Goal: Task Accomplishment & Management: Use online tool/utility

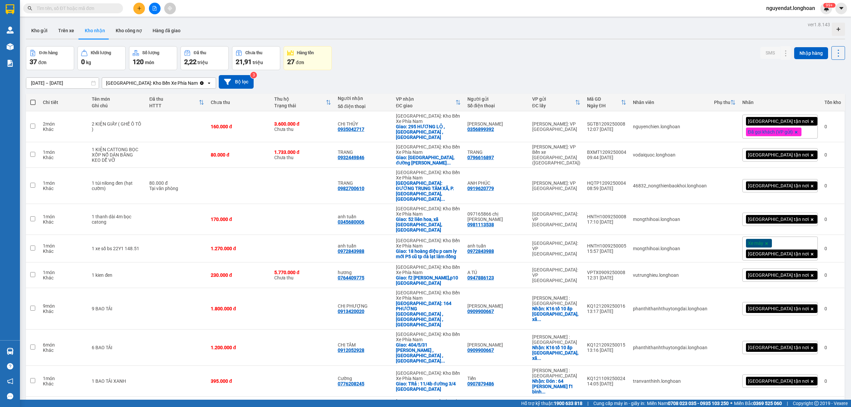
click at [149, 9] on button at bounding box center [155, 9] width 12 height 12
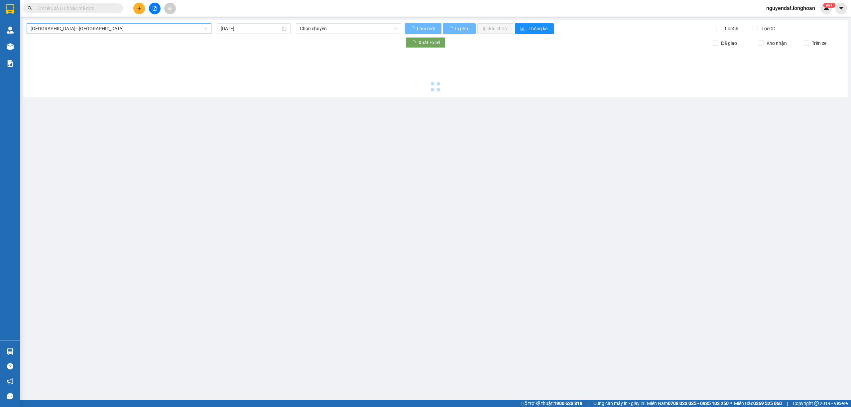
type input "[DATE]"
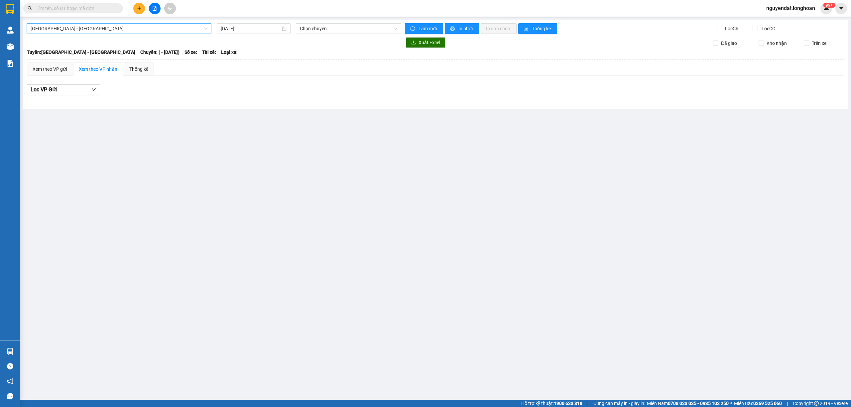
click at [113, 26] on span "[GEOGRAPHIC_DATA] - [GEOGRAPHIC_DATA]" at bounding box center [119, 29] width 177 height 10
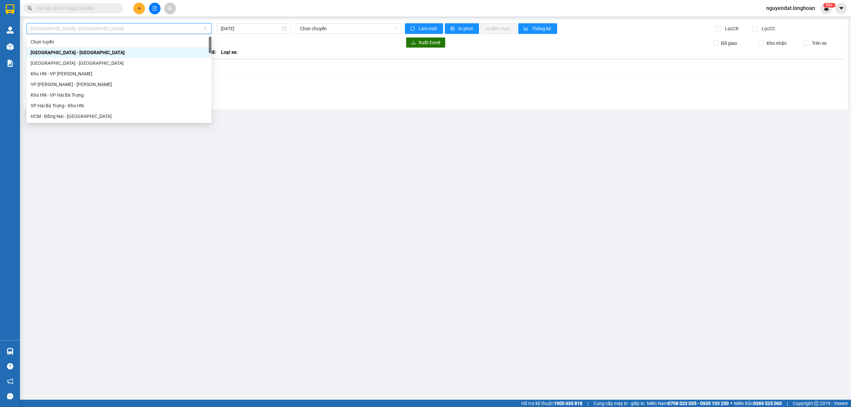
scroll to position [455, 0]
drag, startPoint x: 85, startPoint y: 65, endPoint x: 218, endPoint y: 41, distance: 134.8
click at [86, 64] on div "Nam [GEOGRAPHIC_DATA]" at bounding box center [119, 63] width 177 height 7
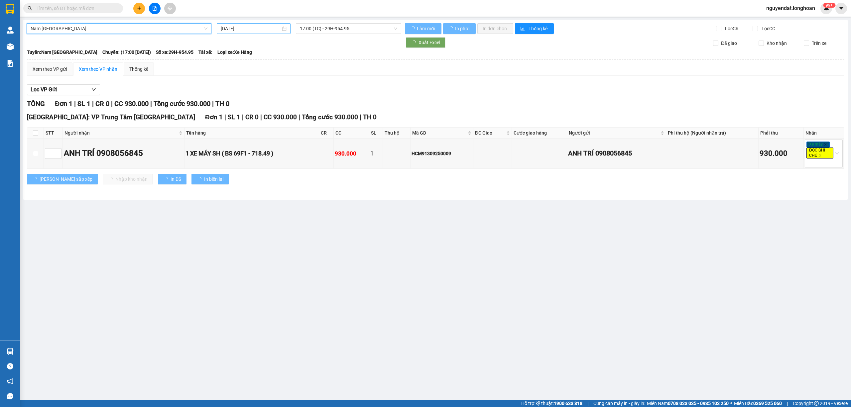
click at [233, 29] on input "[DATE]" at bounding box center [251, 28] width 60 height 7
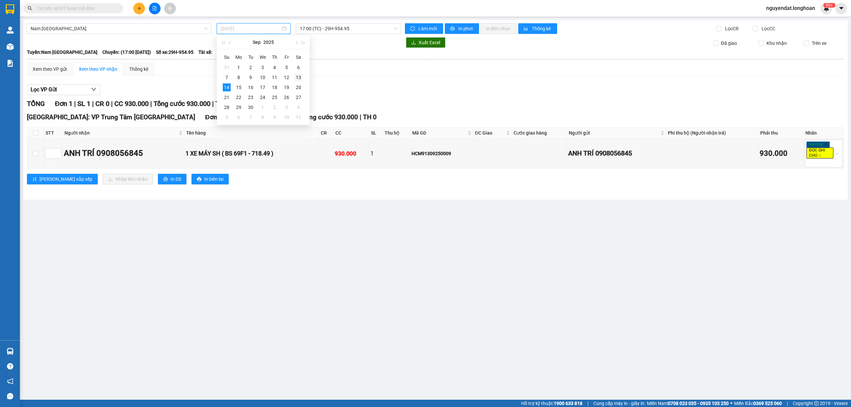
click at [299, 78] on div "13" at bounding box center [299, 77] width 8 height 8
type input "[DATE]"
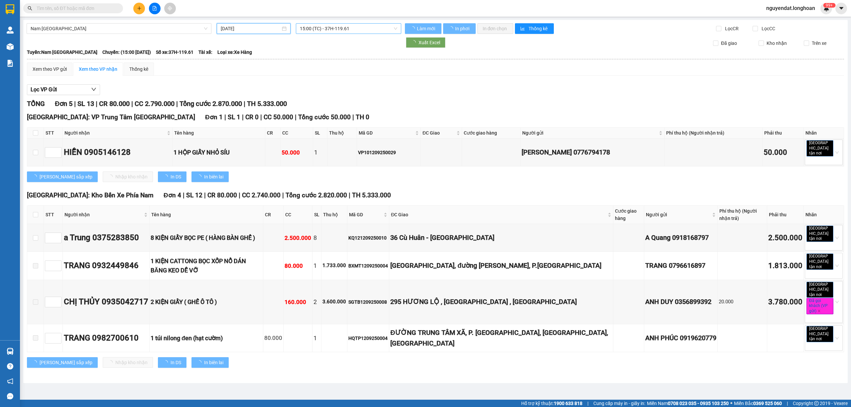
drag, startPoint x: 333, startPoint y: 29, endPoint x: 344, endPoint y: 48, distance: 22.7
click at [333, 29] on span "15:00 (TC) - 37H-119.61" at bounding box center [349, 29] width 98 height 10
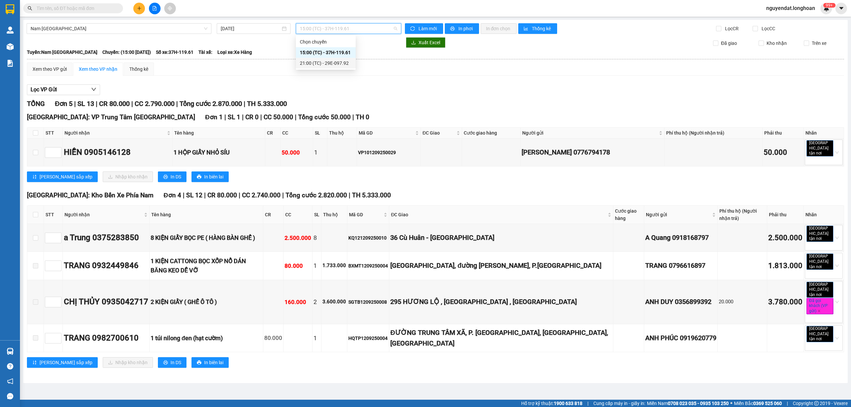
click at [412, 84] on div "Lọc VP Gửi TỔNG Đơn 5 | SL 13 | CR 80.000 | CC 2.790.000 | Tổng cước 2.870.000…" at bounding box center [435, 228] width 817 height 295
click at [36, 131] on input "checkbox" at bounding box center [35, 132] width 5 height 5
checkbox input "true"
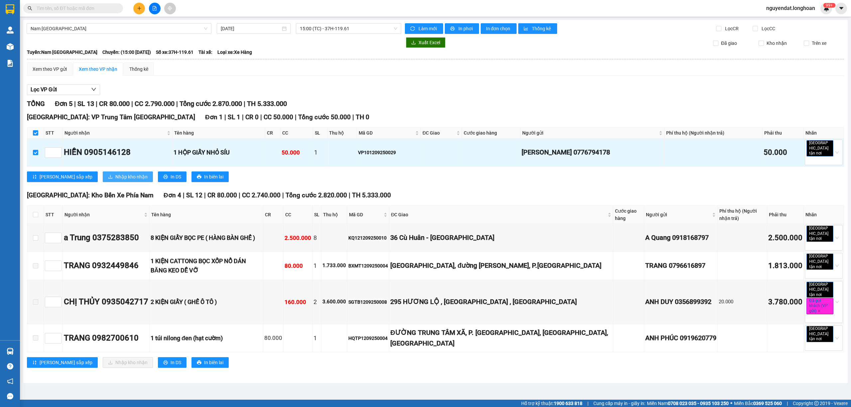
click at [103, 168] on div "[GEOGRAPHIC_DATA]: VP Trung Tâm [GEOGRAPHIC_DATA] 1 | SL 1 | CR 0 | CC 50.000 |…" at bounding box center [435, 149] width 817 height 75
drag, startPoint x: 104, startPoint y: 176, endPoint x: 129, endPoint y: 183, distance: 25.6
click at [115, 176] on span "Nhập kho nhận" at bounding box center [131, 176] width 32 height 7
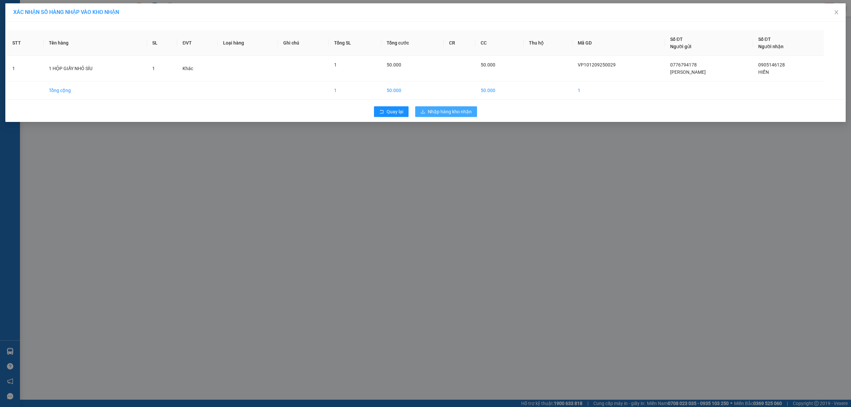
click at [445, 115] on span "Nhập hàng kho nhận" at bounding box center [450, 111] width 44 height 7
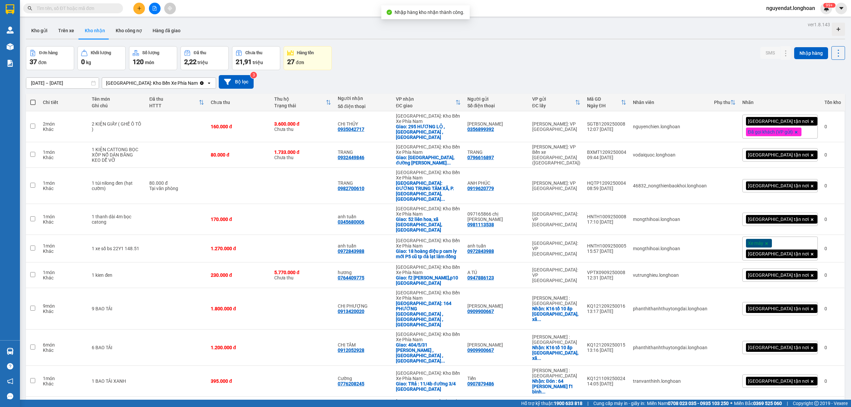
click at [156, 14] on button at bounding box center [155, 9] width 12 height 12
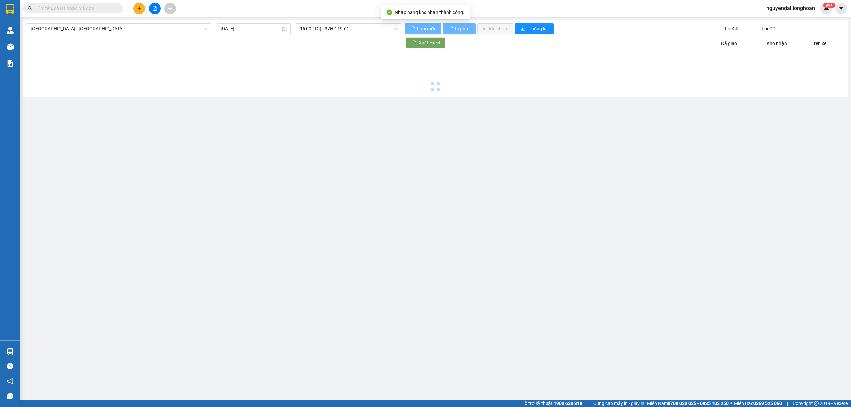
type input "[DATE]"
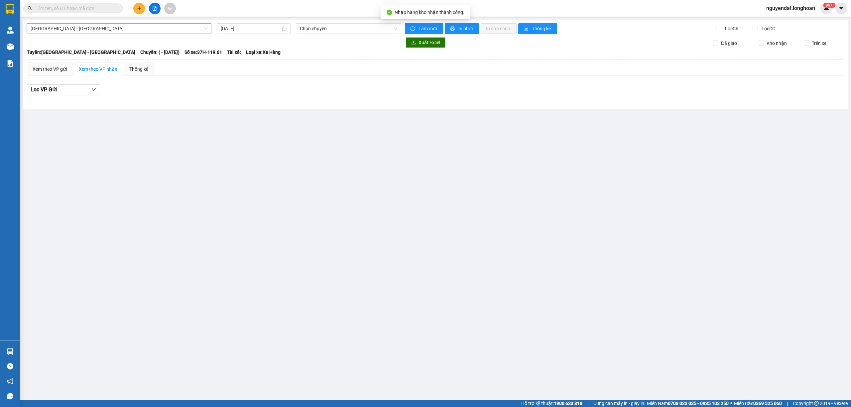
click at [162, 31] on span "[GEOGRAPHIC_DATA] - [GEOGRAPHIC_DATA]" at bounding box center [119, 29] width 177 height 10
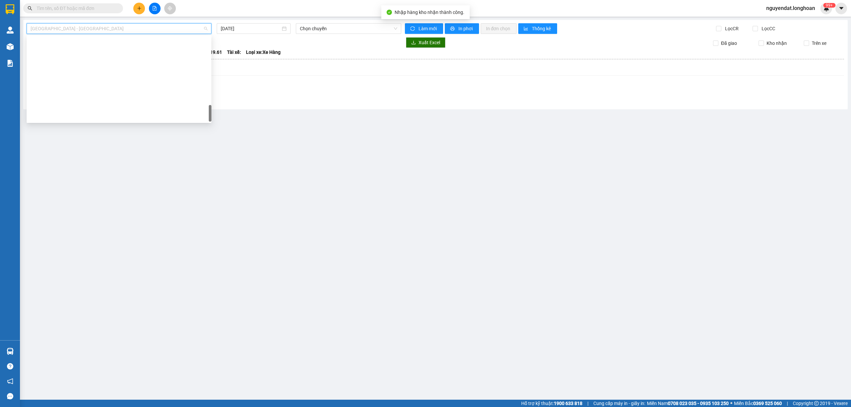
scroll to position [455, 0]
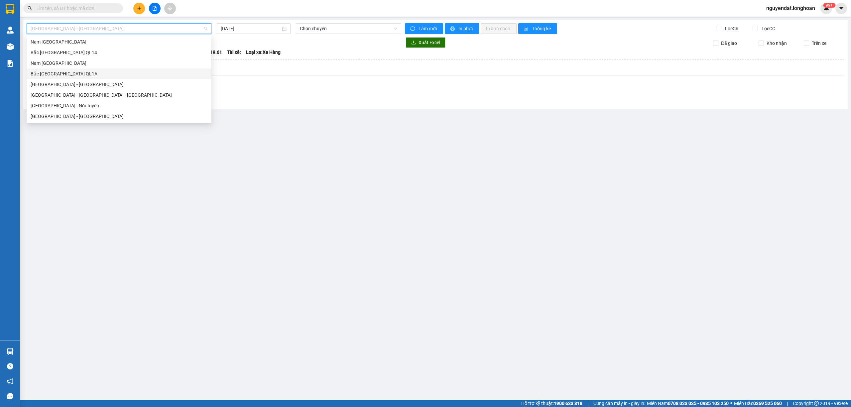
click at [78, 74] on div "Bắc [GEOGRAPHIC_DATA] QL1A" at bounding box center [119, 73] width 177 height 7
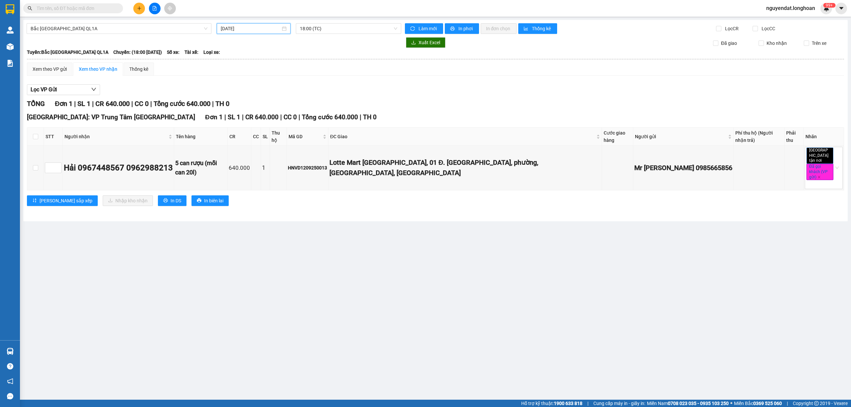
click at [249, 29] on input "[DATE]" at bounding box center [251, 28] width 60 height 7
click at [287, 79] on div "12" at bounding box center [287, 77] width 8 height 8
type input "[DATE]"
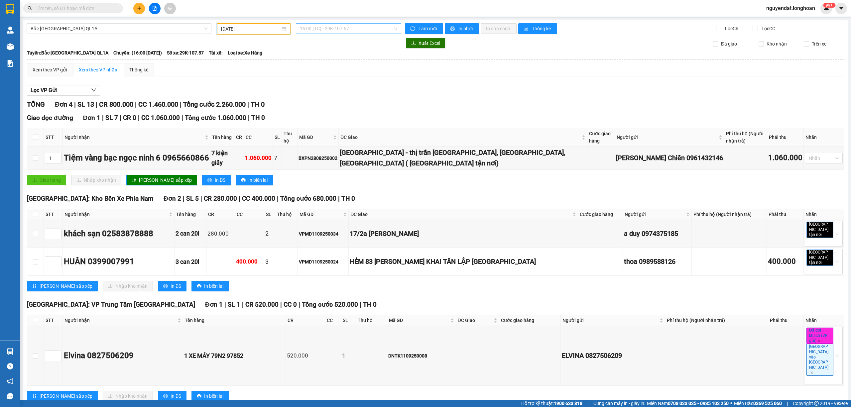
click at [341, 27] on span "16:00 (TC) - 29K-107.57" at bounding box center [349, 29] width 98 height 10
click at [341, 60] on div "23:00 (TC)" at bounding box center [326, 63] width 52 height 7
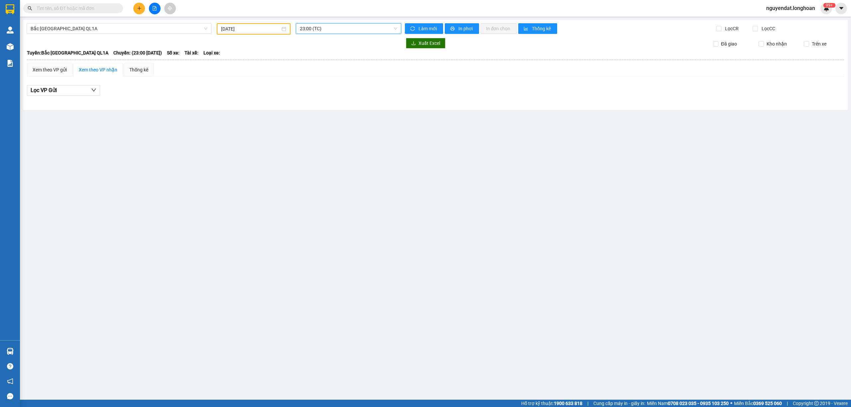
click at [359, 31] on span "23:00 (TC)" at bounding box center [349, 29] width 98 height 10
click at [347, 49] on div "16:00 (TC) - 29K-107.57" at bounding box center [326, 52] width 52 height 7
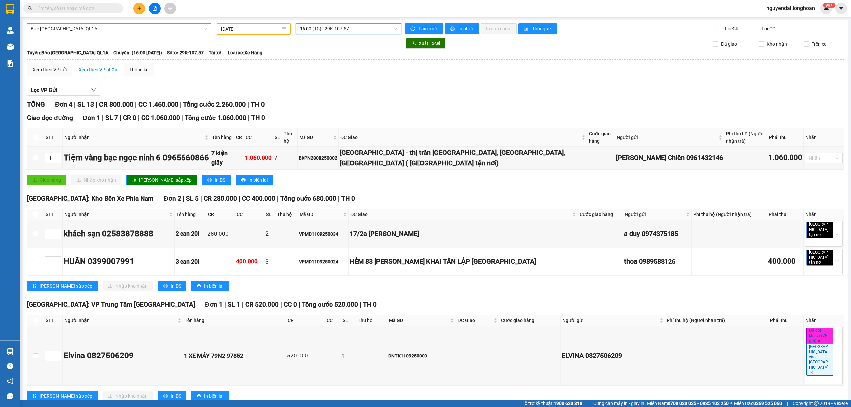
click at [112, 27] on span "Bắc [GEOGRAPHIC_DATA] QL1A" at bounding box center [119, 29] width 177 height 10
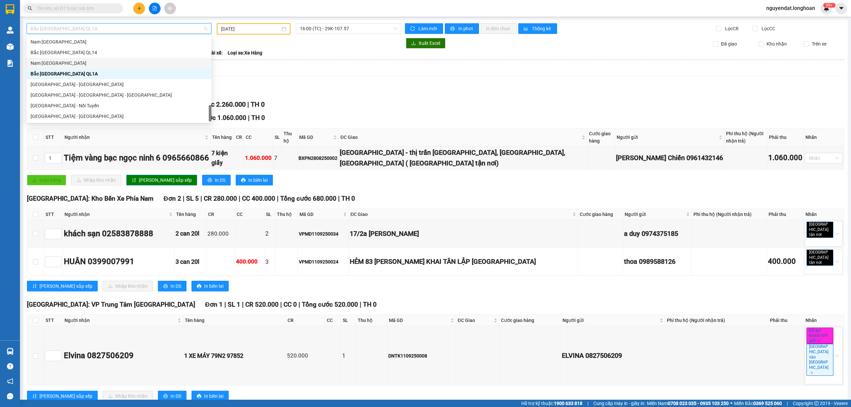
drag, startPoint x: 92, startPoint y: 63, endPoint x: 199, endPoint y: 39, distance: 109.4
click at [92, 63] on div "Nam [GEOGRAPHIC_DATA]" at bounding box center [119, 63] width 177 height 7
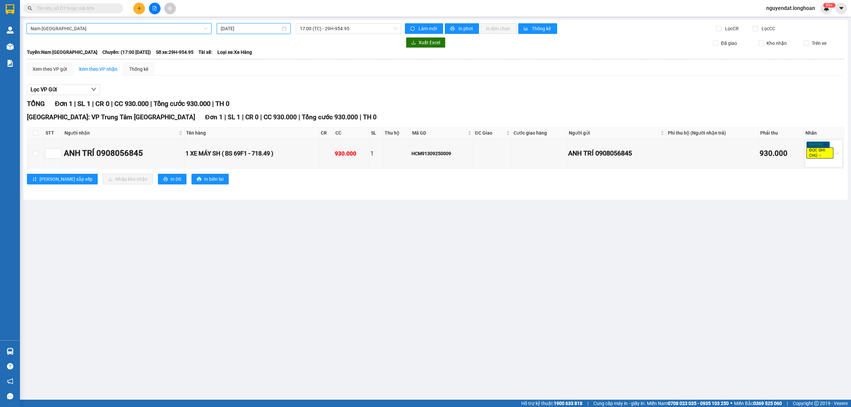
click at [245, 26] on input "[DATE]" at bounding box center [251, 28] width 60 height 7
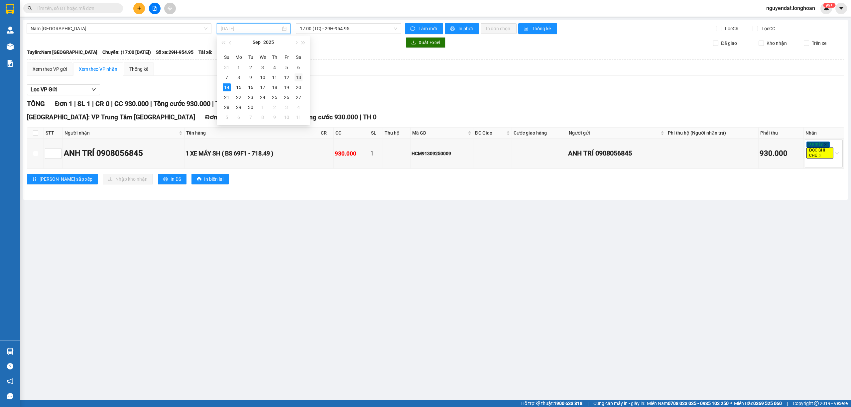
click at [300, 77] on div "13" at bounding box center [299, 77] width 8 height 8
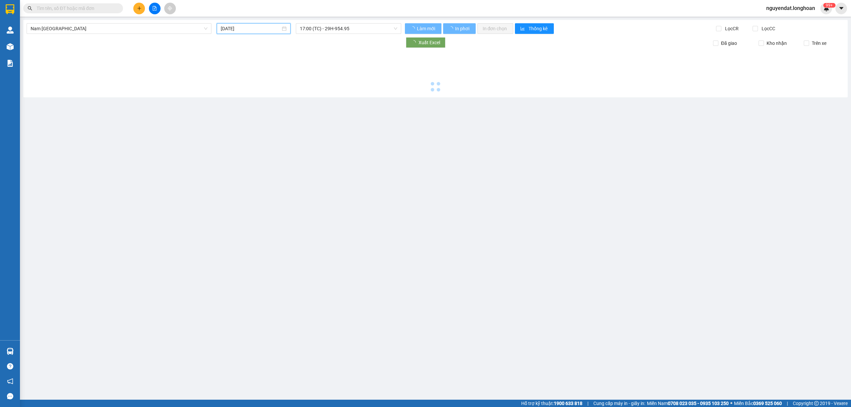
type input "[DATE]"
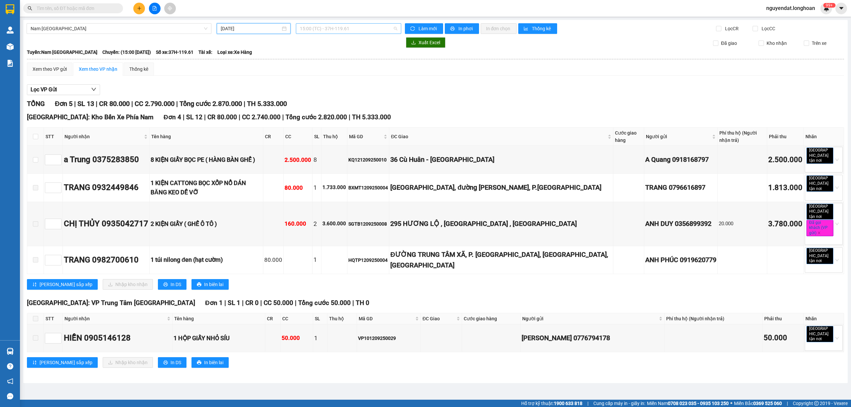
click at [344, 29] on span "15:00 (TC) - 37H-119.61" at bounding box center [349, 29] width 98 height 10
click at [352, 63] on div "21:00 (TC) - 29E-097.92" at bounding box center [326, 63] width 60 height 11
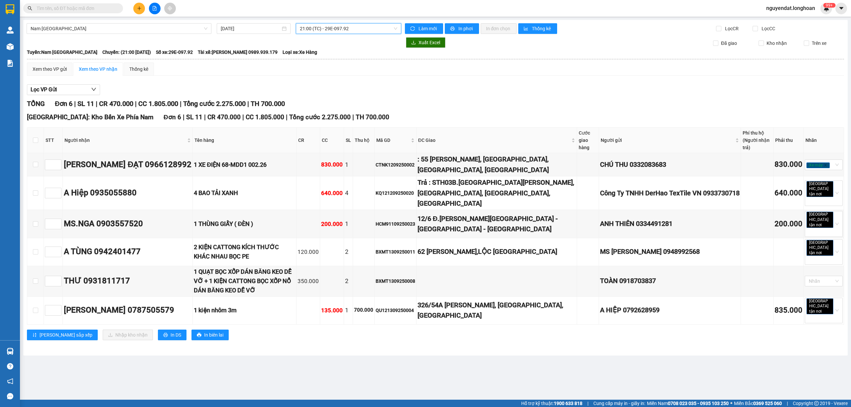
click at [501, 112] on div "TỔNG Đơn 6 | SL 11 | CR 470.000 | CC 1.805.000 | Tổng cước 2.275.000 | TH 700.0…" at bounding box center [435, 224] width 817 height 250
click at [426, 84] on div "Lọc VP Gửi TỔNG Đơn 6 | SL 11 | CR 470.000 | CC 1.805.000 | Tổng cước 2.275.00…" at bounding box center [435, 215] width 817 height 268
click at [251, 29] on input "[DATE]" at bounding box center [251, 28] width 60 height 7
click at [416, 66] on div "Xem theo VP gửi Xem theo VP nhận Thống kê" at bounding box center [435, 69] width 817 height 13
click at [490, 71] on div "Xem theo VP gửi Xem theo VP nhận Thống kê" at bounding box center [435, 69] width 817 height 13
